Goal: Task Accomplishment & Management: Use online tool/utility

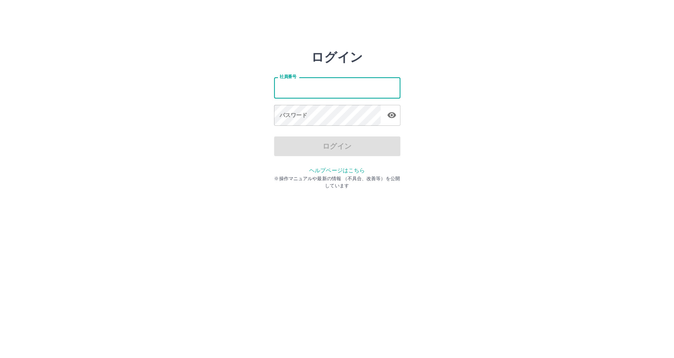
click at [342, 112] on div "社員番号 社員番号 パスワード パスワード" at bounding box center [337, 100] width 126 height 71
type input "*******"
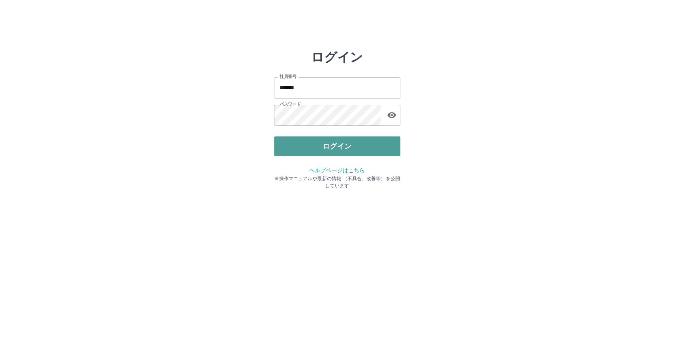
click at [353, 141] on button "ログイン" at bounding box center [337, 147] width 126 height 20
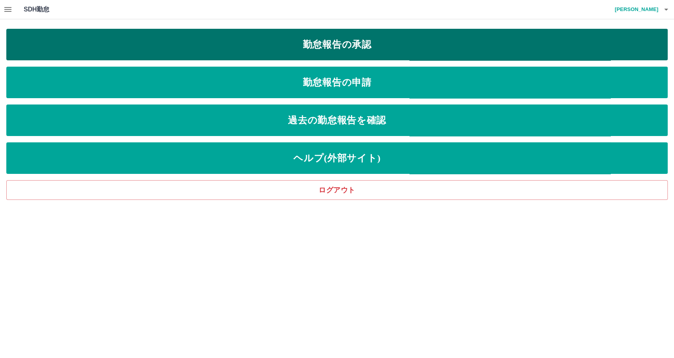
click at [363, 47] on link "勤怠報告の承認" at bounding box center [336, 45] width 661 height 32
